Goal: Book appointment/travel/reservation

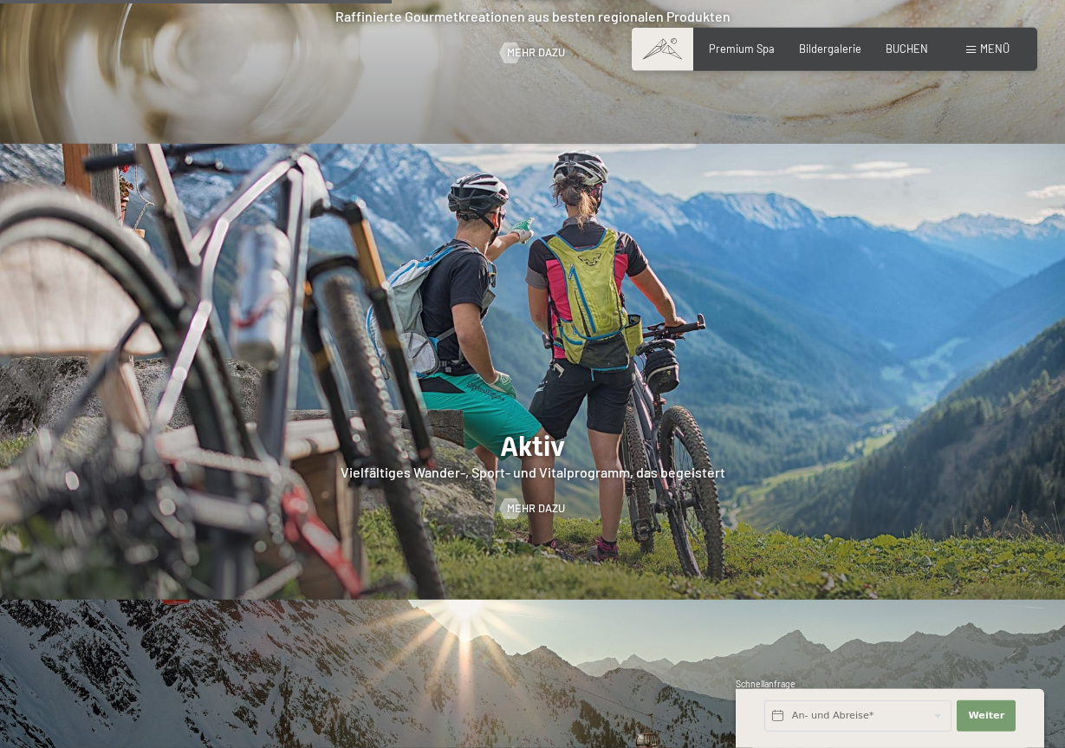
scroll to position [2829, 0]
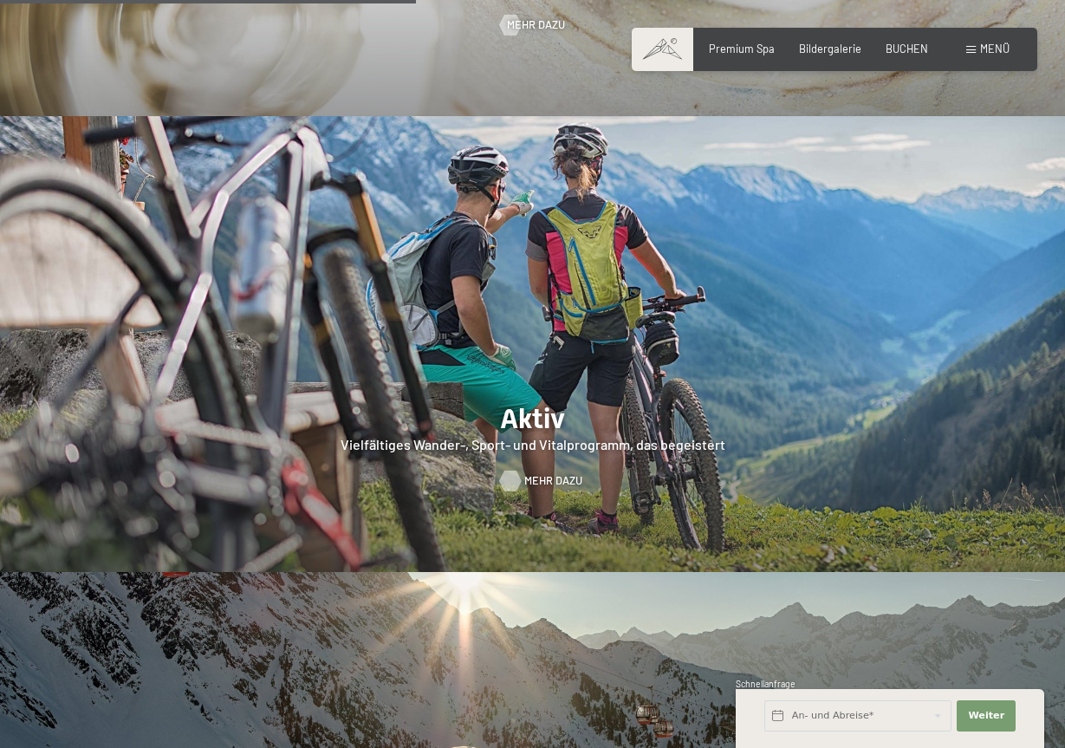
click at [531, 473] on span "Mehr dazu" at bounding box center [553, 481] width 58 height 16
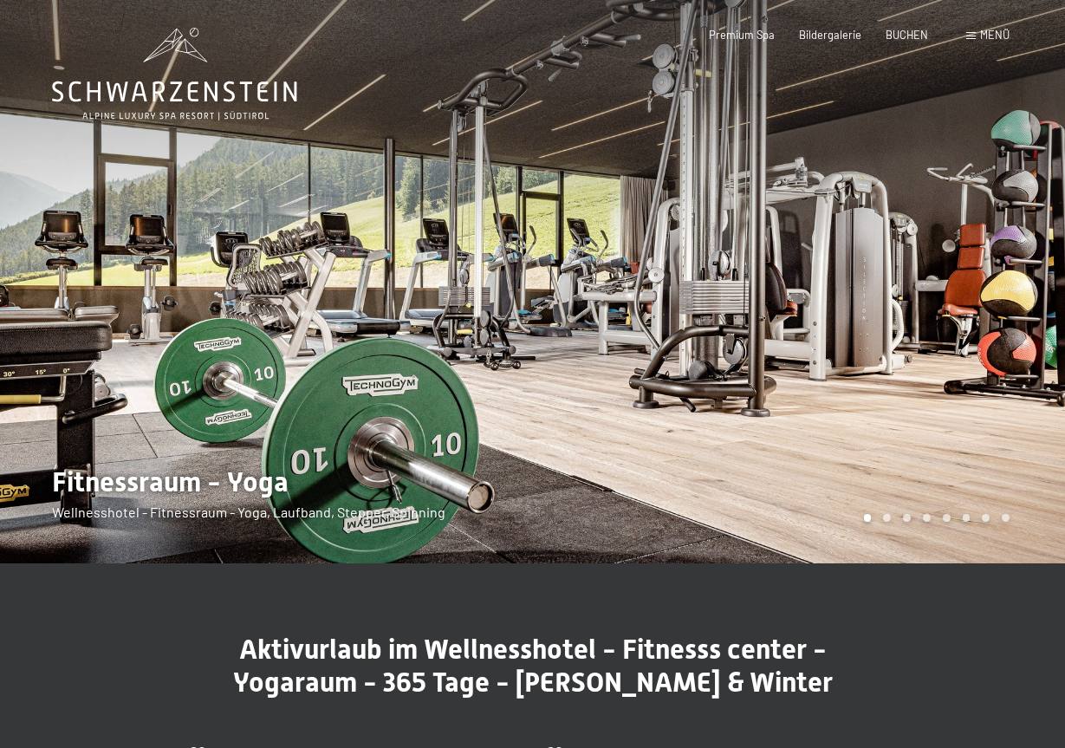
click at [747, 290] on div at bounding box center [799, 281] width 533 height 563
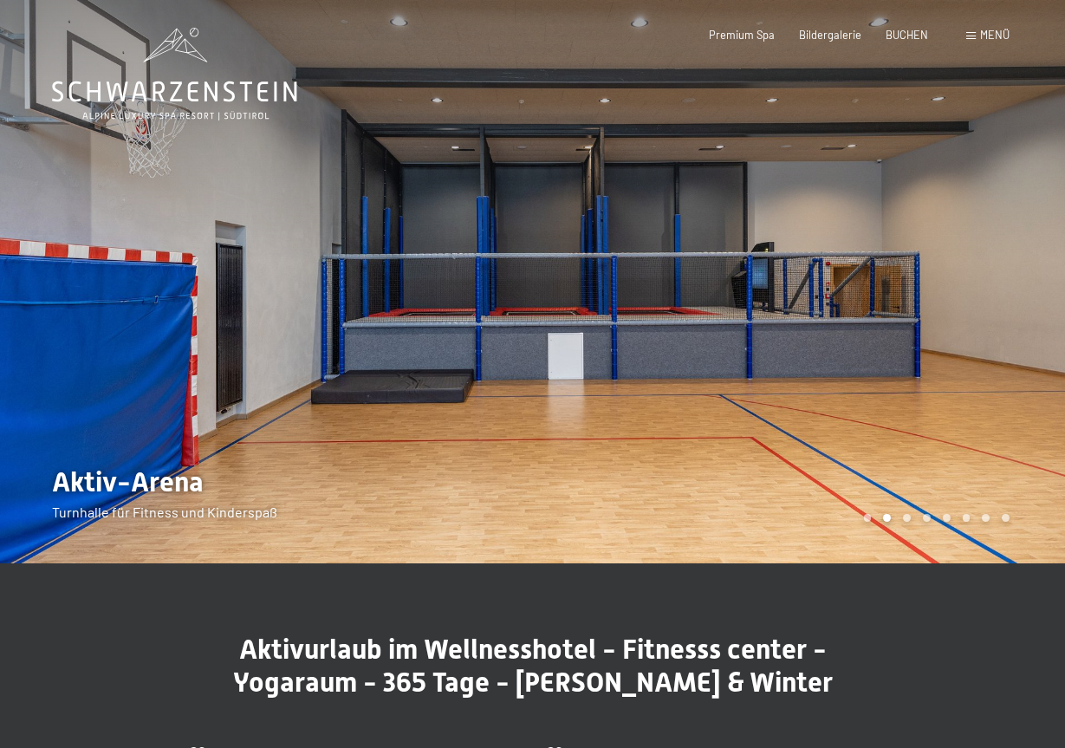
click at [747, 290] on div at bounding box center [799, 281] width 533 height 563
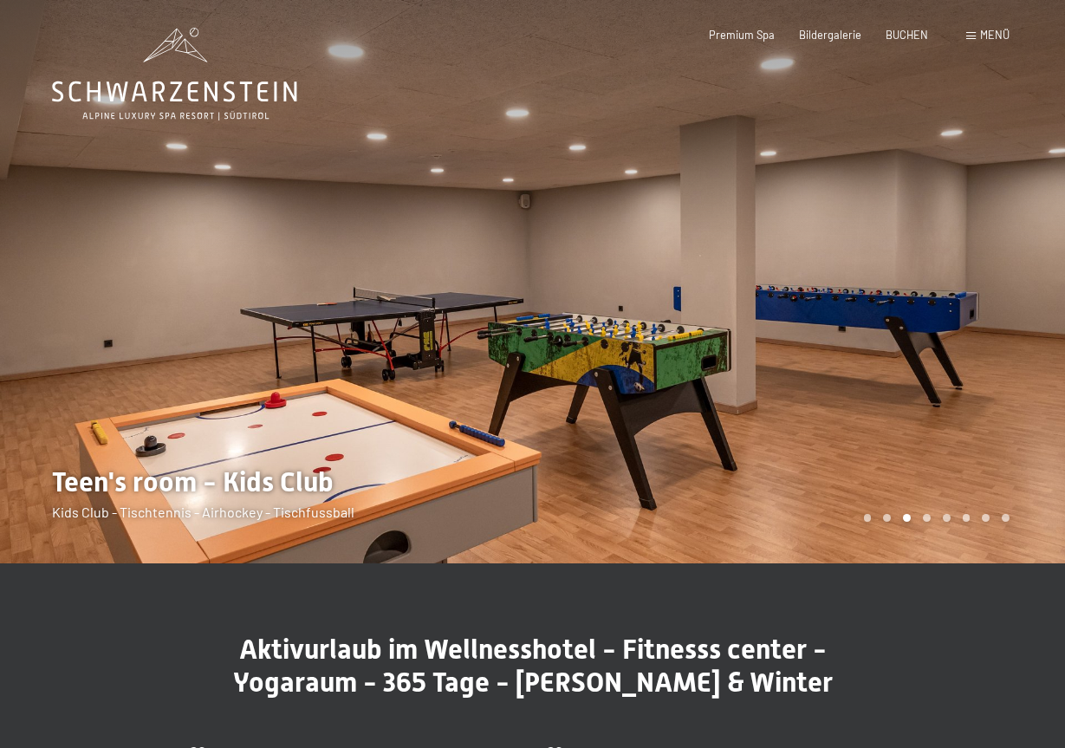
click at [747, 290] on div at bounding box center [799, 281] width 533 height 563
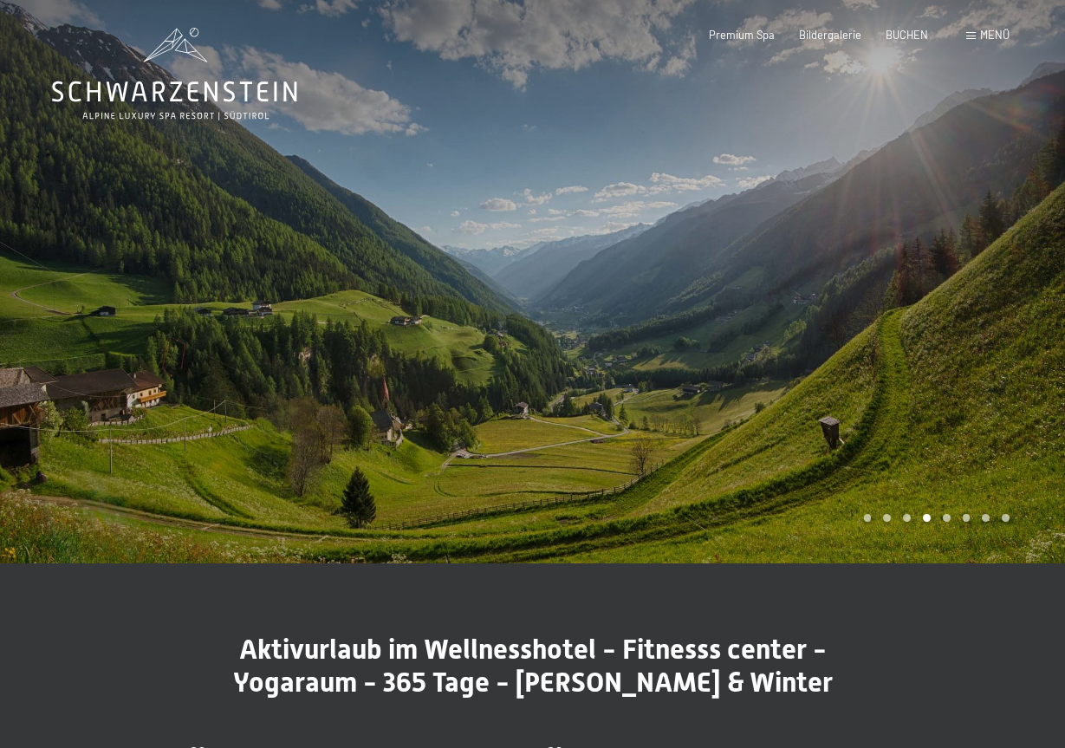
click at [747, 290] on div at bounding box center [799, 281] width 533 height 563
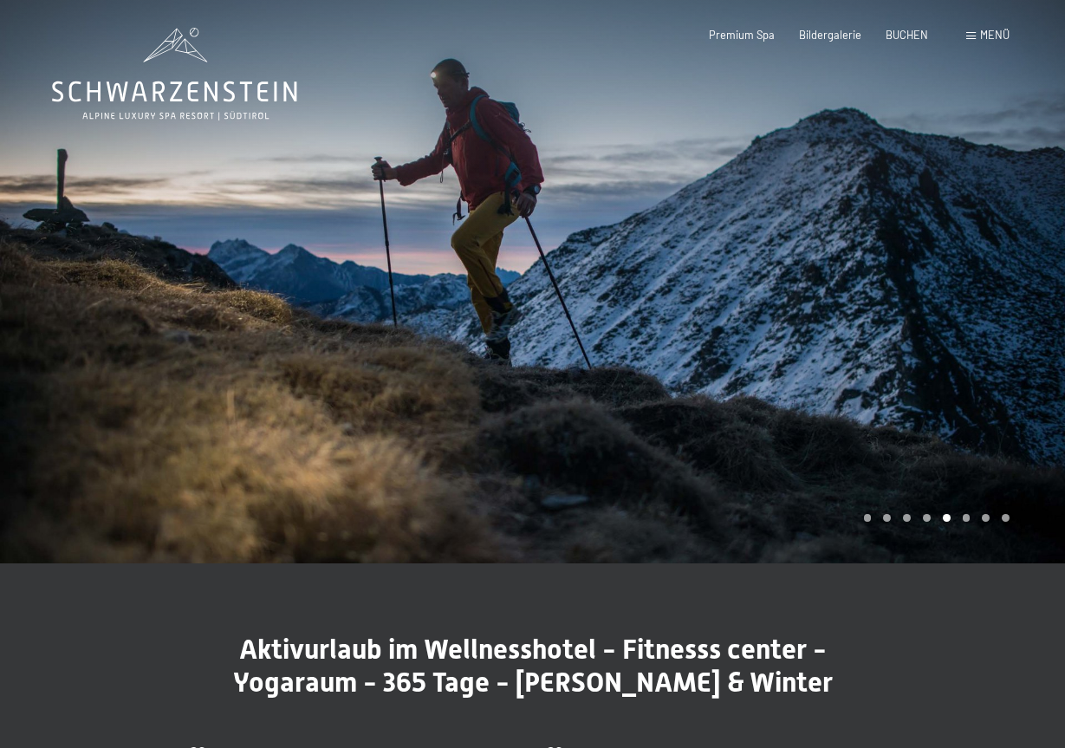
click at [747, 290] on div at bounding box center [799, 281] width 533 height 563
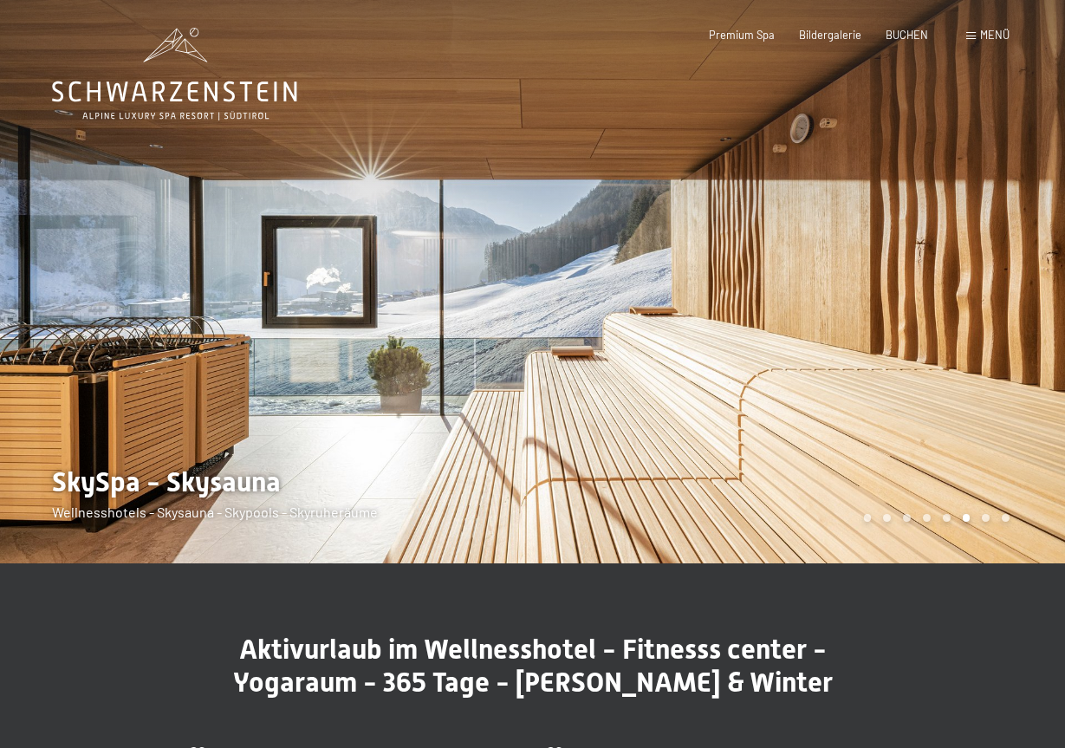
click at [747, 290] on div at bounding box center [799, 281] width 533 height 563
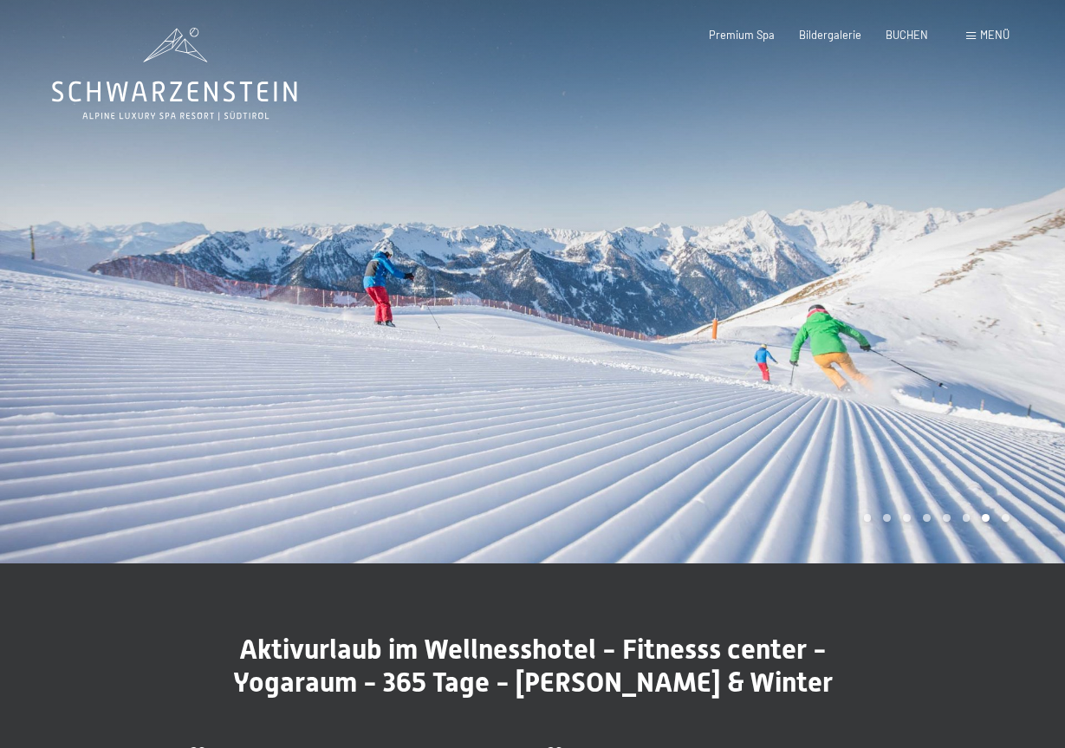
click at [747, 290] on div at bounding box center [799, 281] width 533 height 563
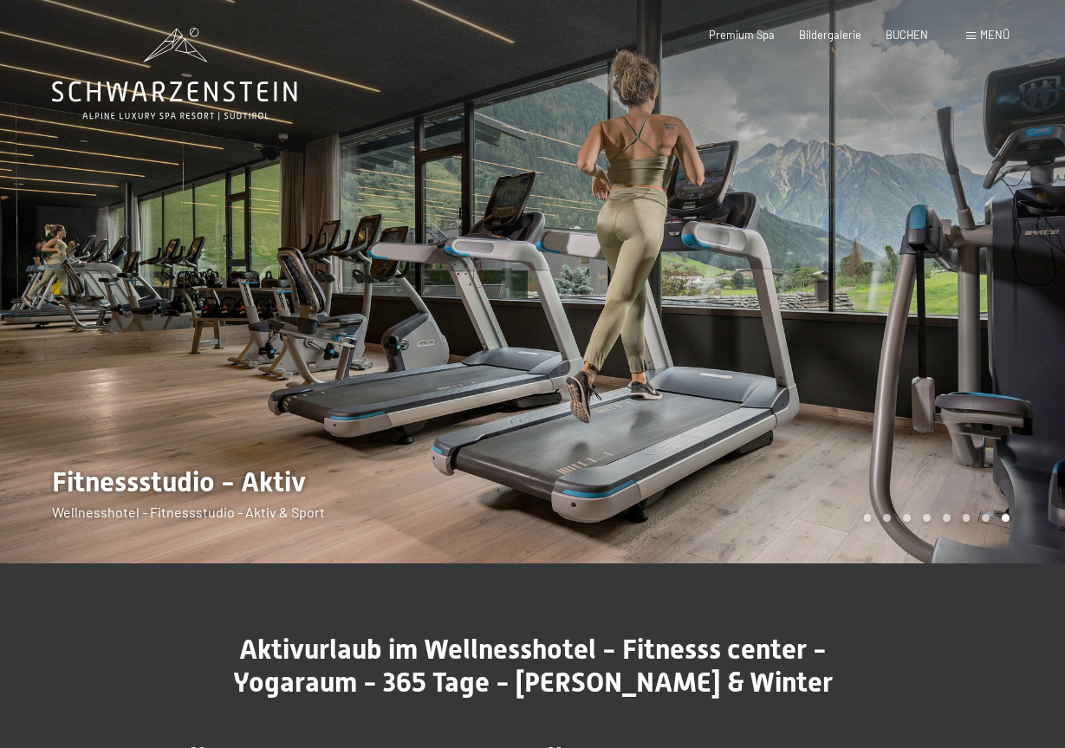
click at [747, 290] on div at bounding box center [799, 281] width 533 height 563
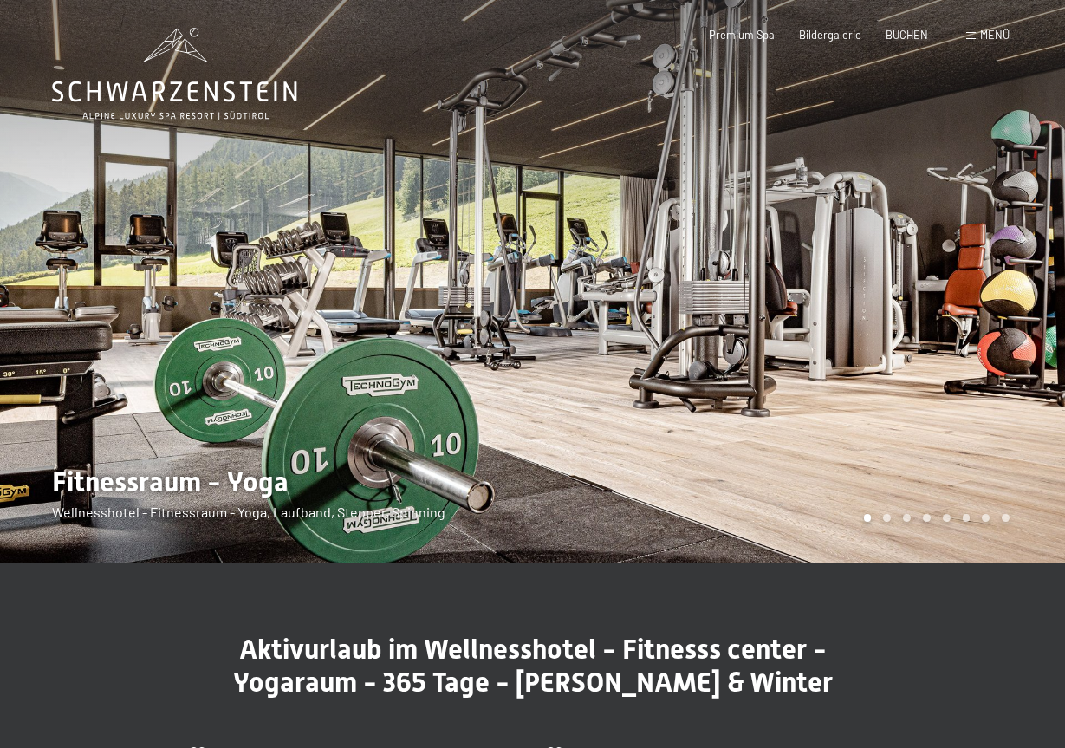
click at [747, 290] on div at bounding box center [799, 281] width 533 height 563
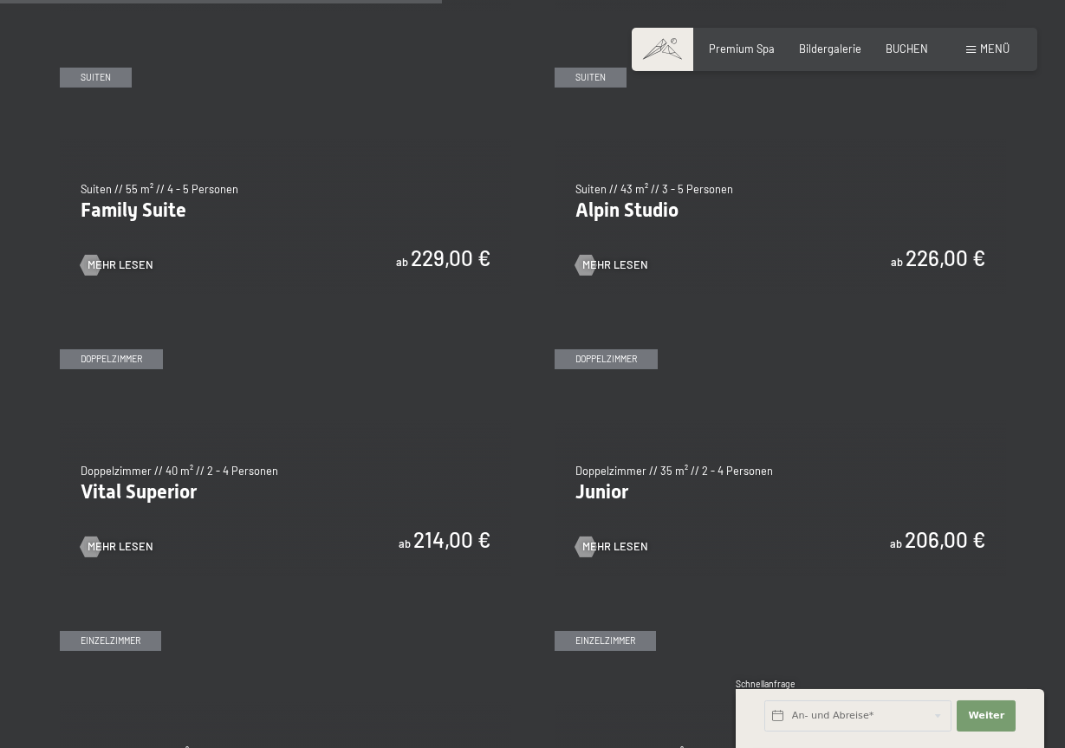
scroll to position [1680, 0]
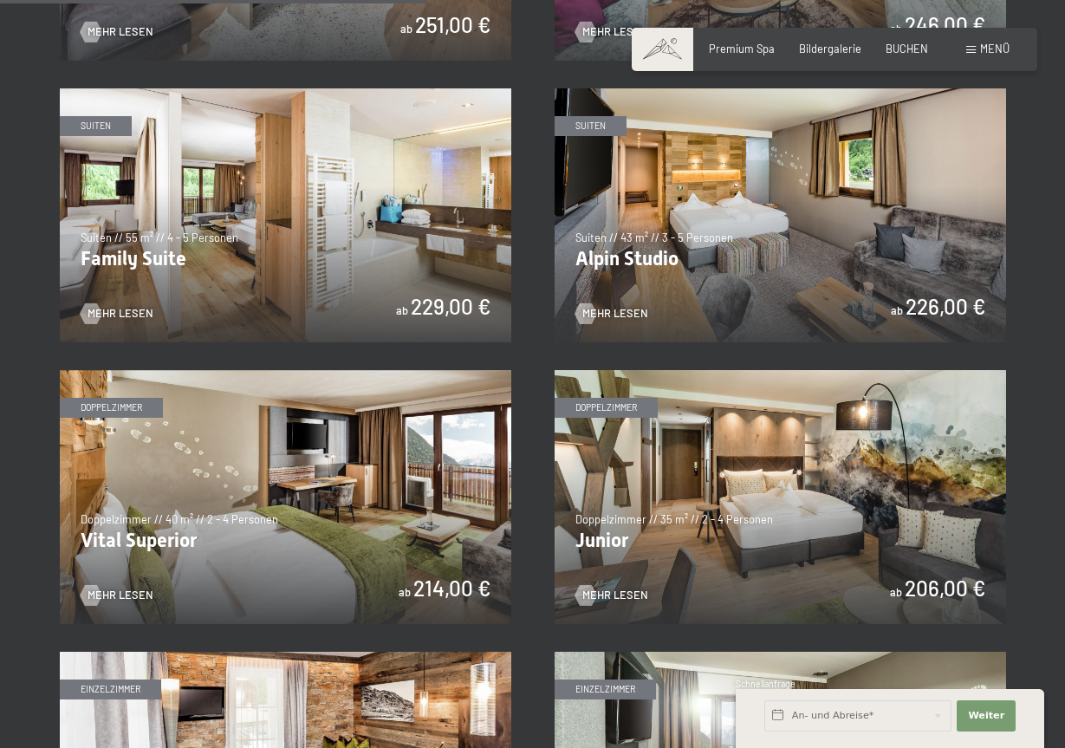
click at [375, 516] on img at bounding box center [286, 497] width 452 height 254
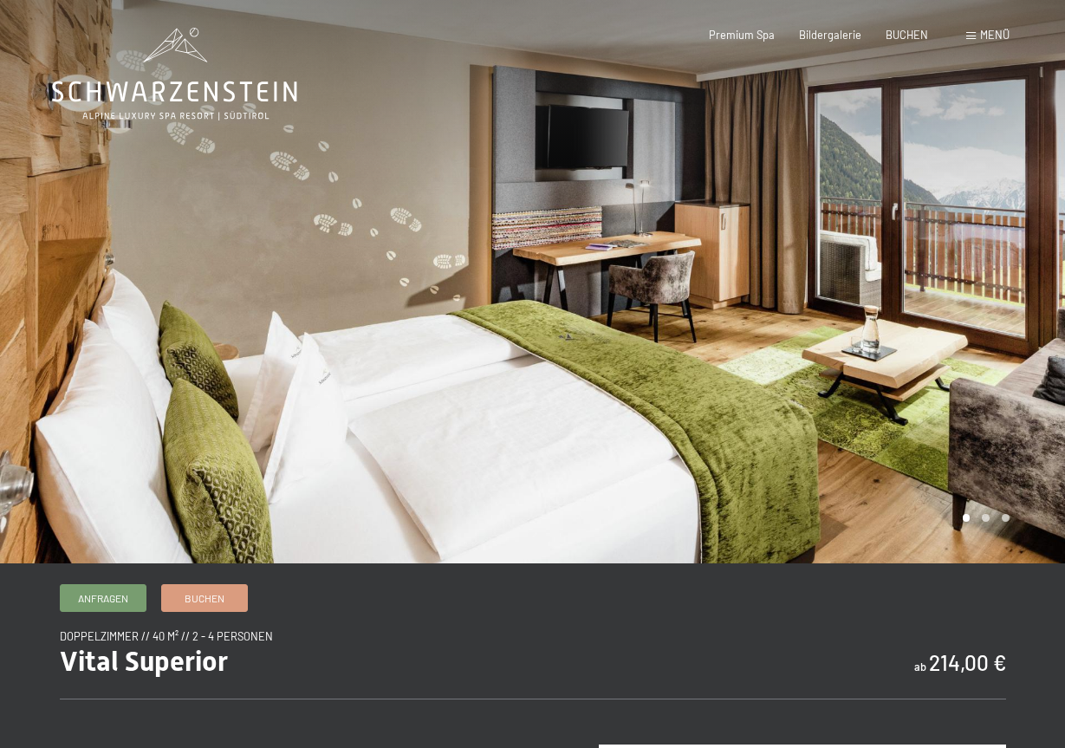
click at [834, 354] on div at bounding box center [799, 281] width 533 height 563
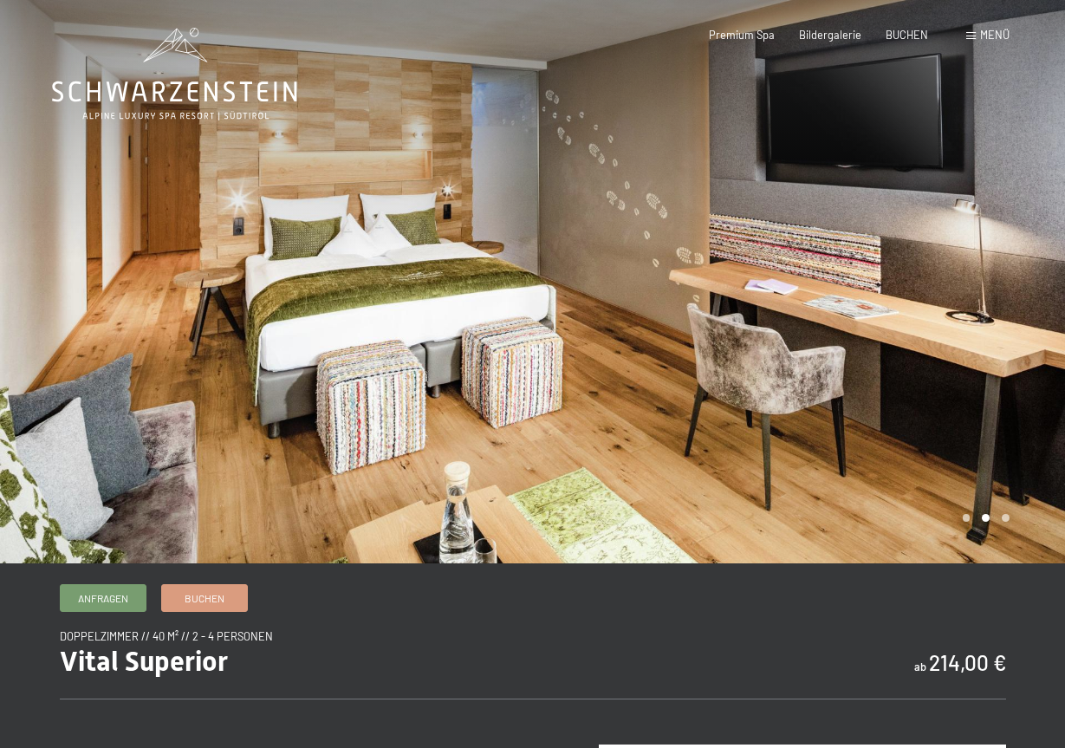
click at [834, 354] on div at bounding box center [799, 281] width 533 height 563
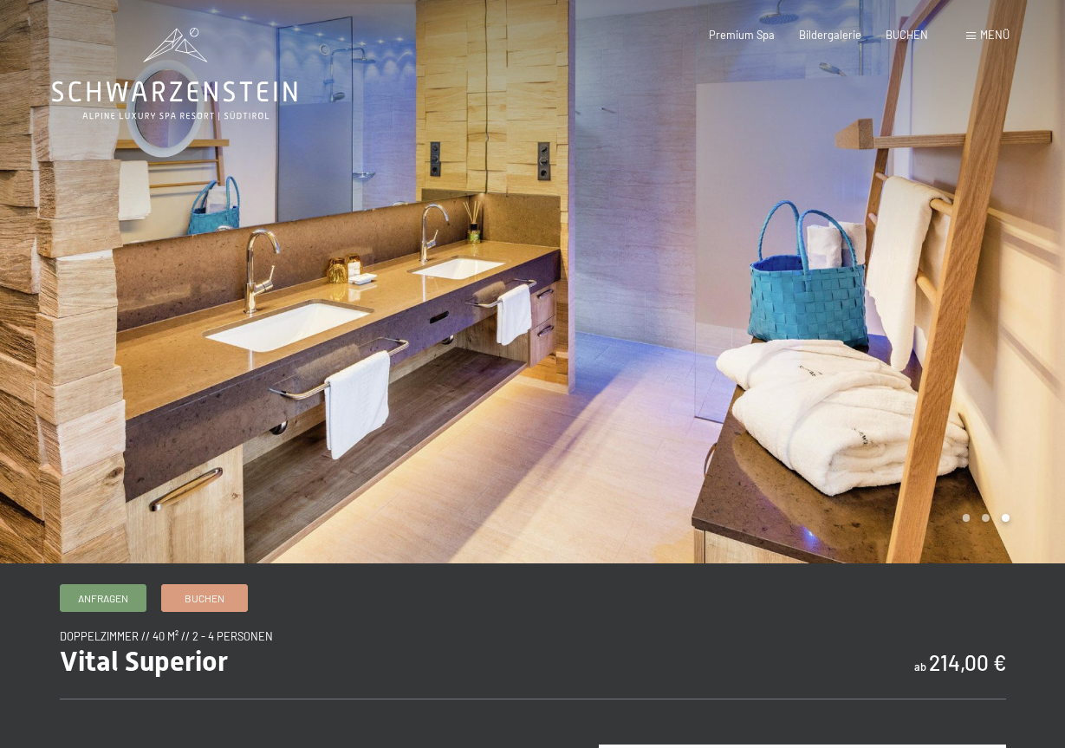
click at [834, 354] on div at bounding box center [799, 281] width 533 height 563
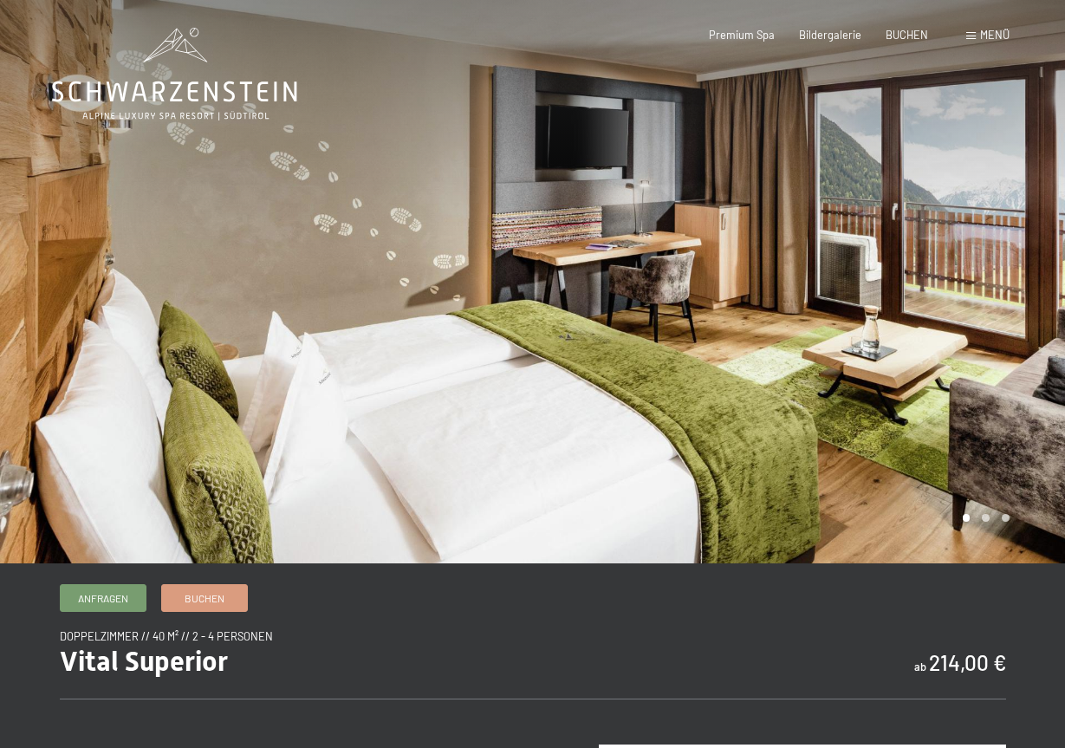
click at [834, 354] on div at bounding box center [799, 281] width 533 height 563
